Goal: Information Seeking & Learning: Understand process/instructions

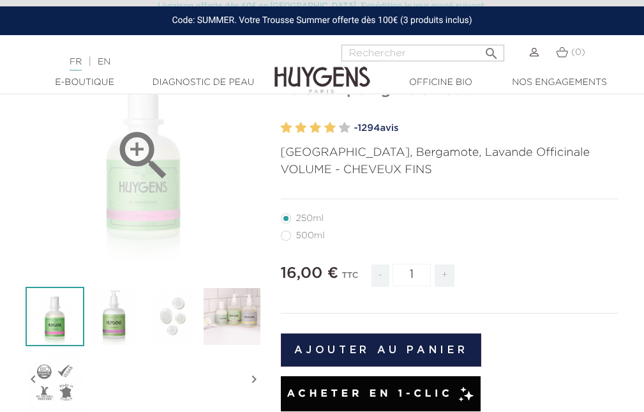
click at [142, 191] on div "" at bounding box center [144, 156] width 236 height 236
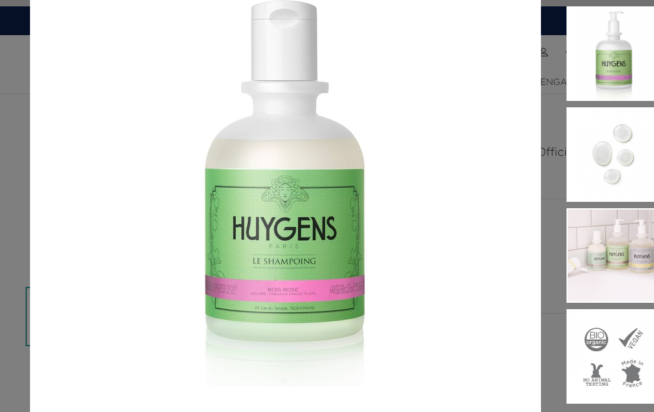
scroll to position [128, 0]
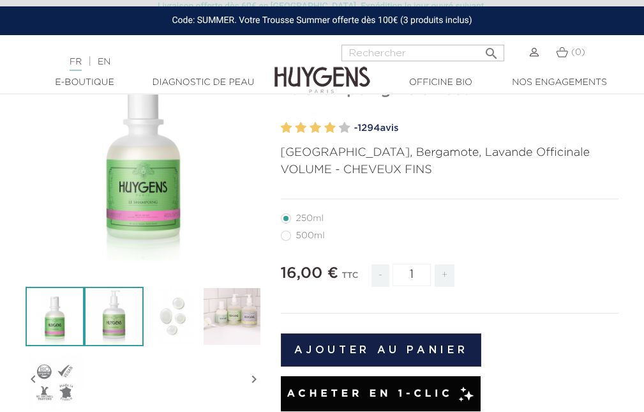
click at [120, 311] on img at bounding box center [113, 316] width 59 height 59
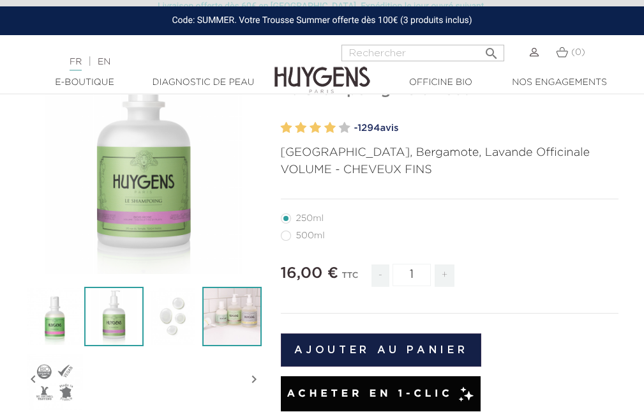
click at [216, 306] on img at bounding box center [231, 316] width 59 height 59
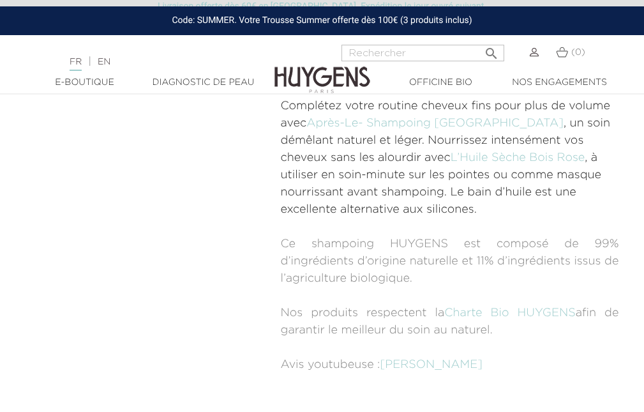
scroll to position [894, 0]
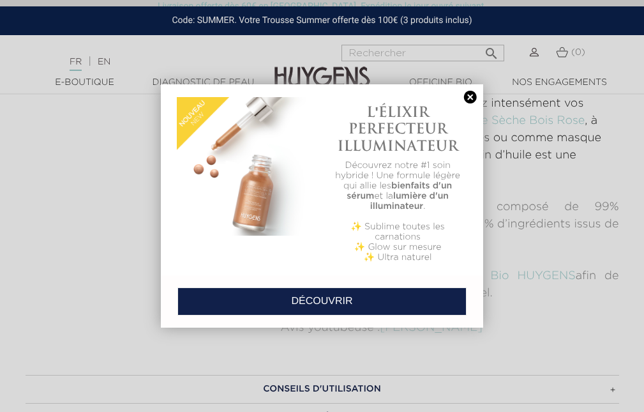
click at [473, 98] on link at bounding box center [470, 97] width 18 height 13
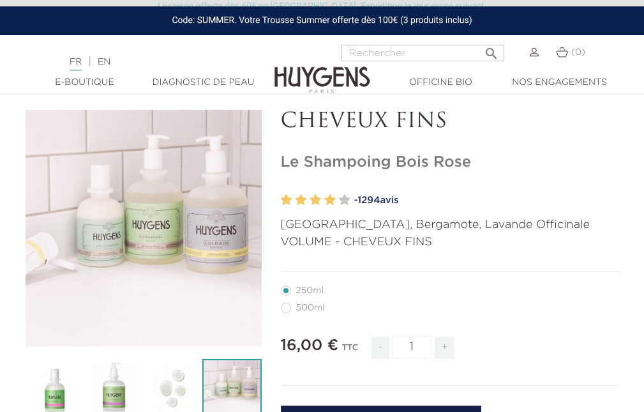
scroll to position [0, 0]
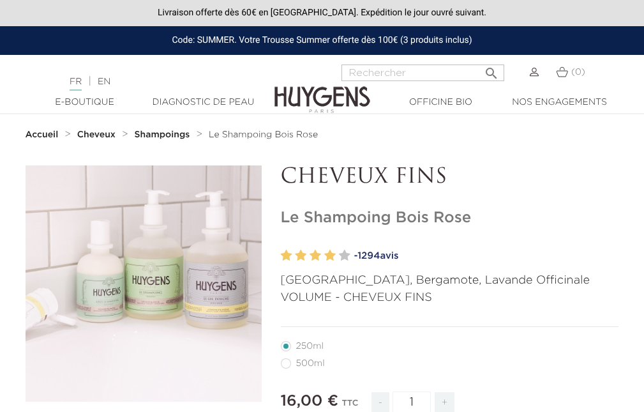
click at [308, 96] on img at bounding box center [322, 90] width 96 height 49
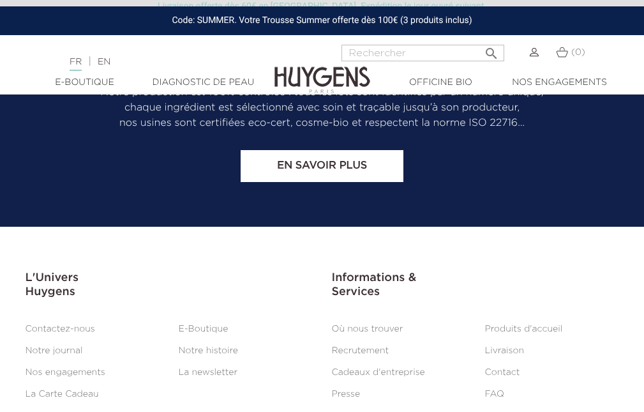
scroll to position [5100, 0]
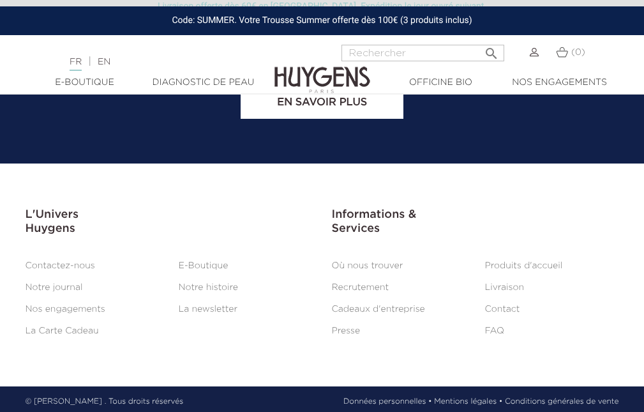
drag, startPoint x: 648, startPoint y: 18, endPoint x: 652, endPoint y: 387, distance: 369.0
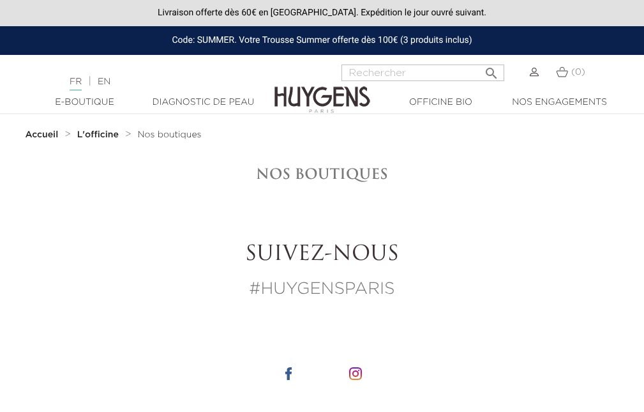
click at [178, 135] on span "Nos boutiques" at bounding box center [170, 134] width 64 height 9
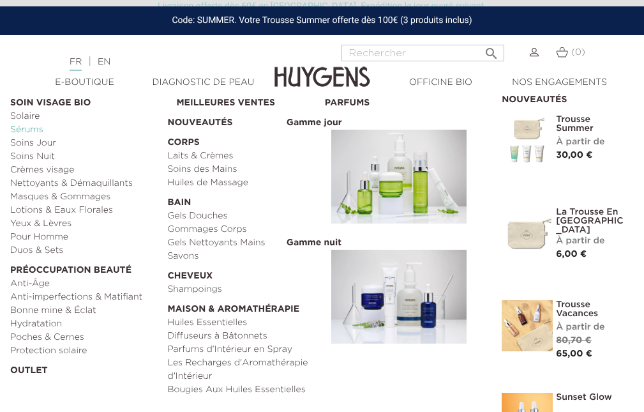
scroll to position [890, 0]
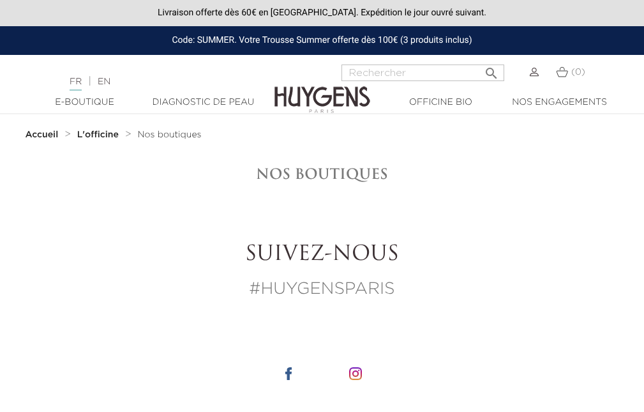
scroll to position [2, 0]
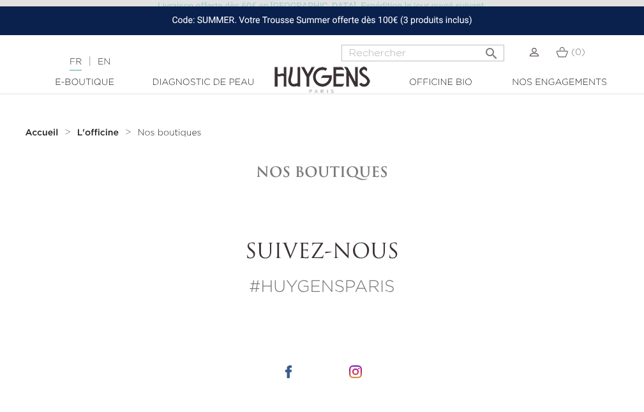
click at [643, 34] on html "Livraison offerte dès 60€ en [GEOGRAPHIC_DATA]. Expédition le jour ouvré suivan…" at bounding box center [322, 204] width 644 height 412
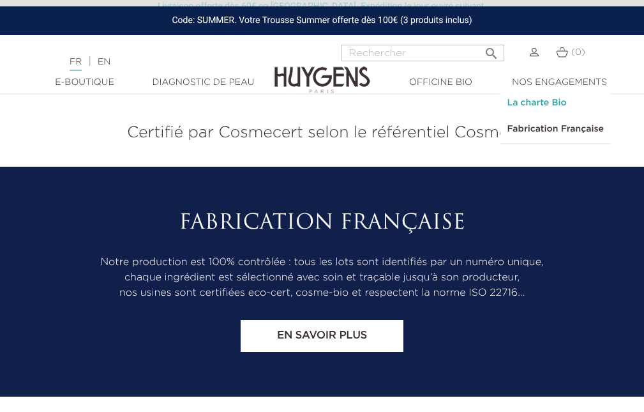
scroll to position [890, 0]
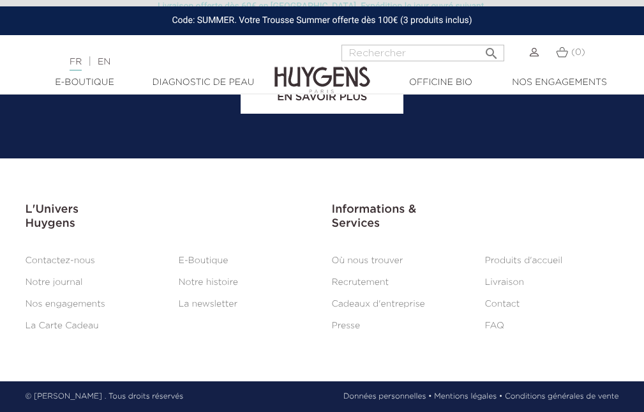
click at [499, 283] on link "Livraison" at bounding box center [505, 282] width 40 height 9
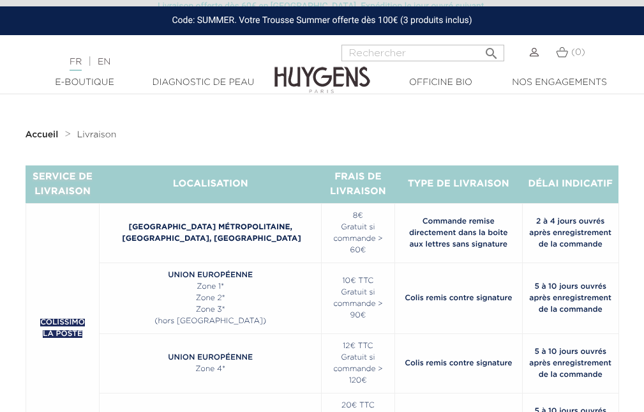
scroll to position [64, 0]
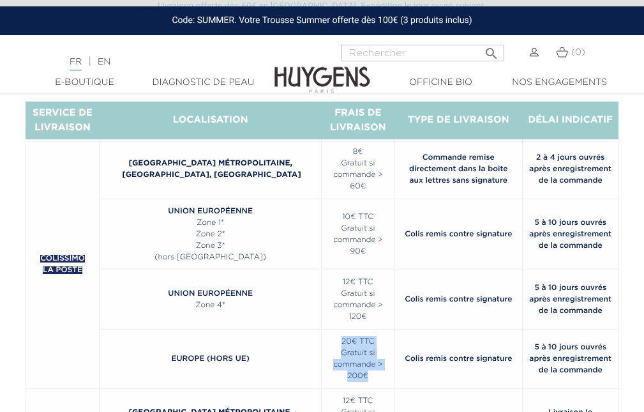
drag, startPoint x: 296, startPoint y: 317, endPoint x: 341, endPoint y: 354, distance: 58.1
click at [341, 354] on td "20€ TTC Gratuit si commande > 200€" at bounding box center [358, 358] width 73 height 59
click at [328, 349] on p "Gratuit si commande > 200€" at bounding box center [358, 364] width 60 height 34
drag, startPoint x: 298, startPoint y: 320, endPoint x: 335, endPoint y: 319, distance: 37.0
click at [335, 336] on p "20€ TTC" at bounding box center [358, 341] width 60 height 11
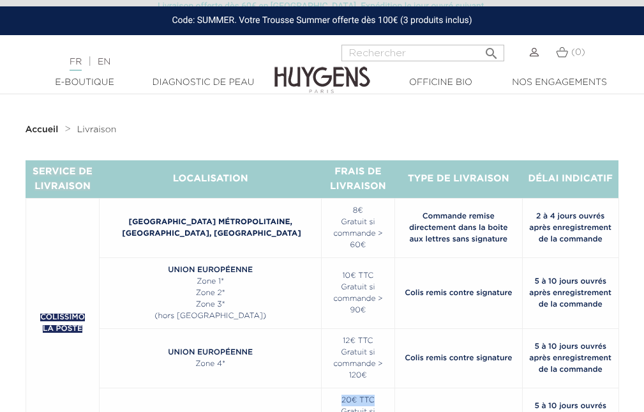
scroll to position [0, 0]
